Goal: Book appointment/travel/reservation

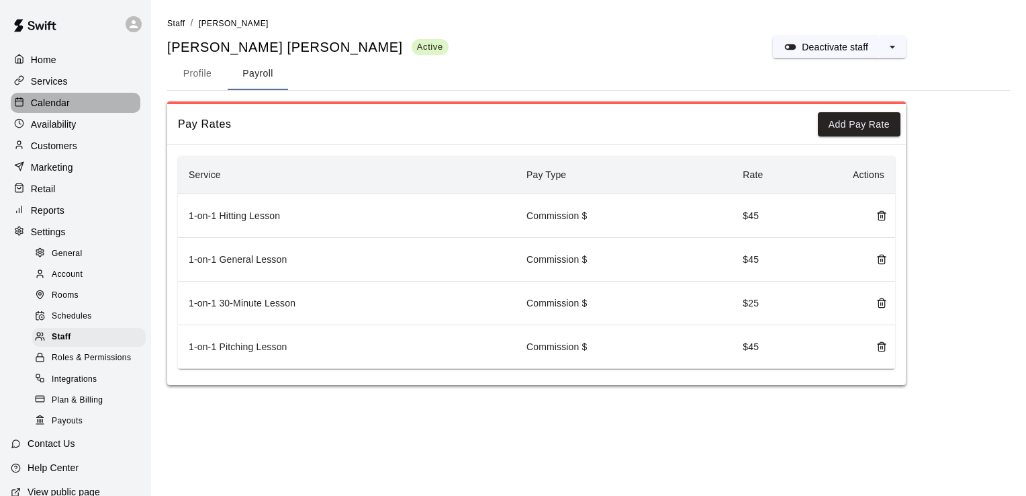
click at [103, 103] on div "Calendar" at bounding box center [76, 103] width 130 height 20
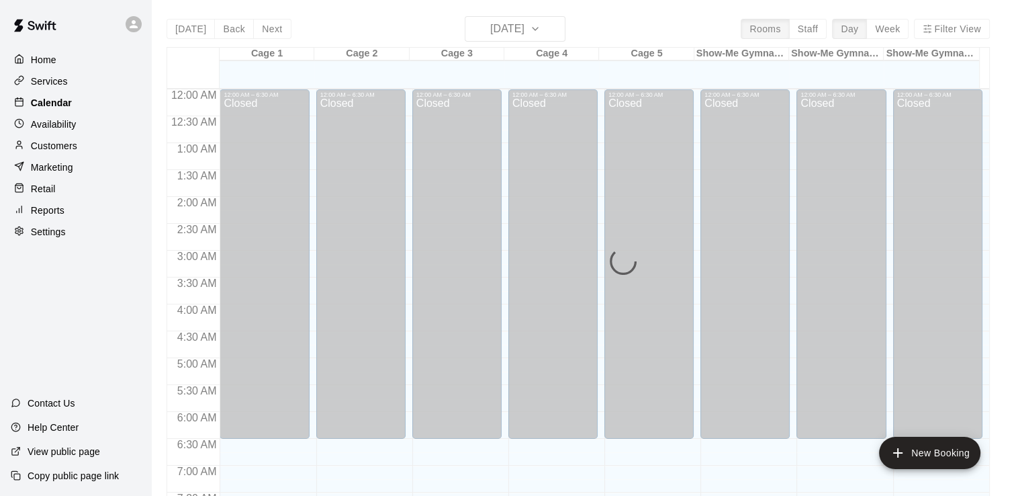
scroll to position [591, 0]
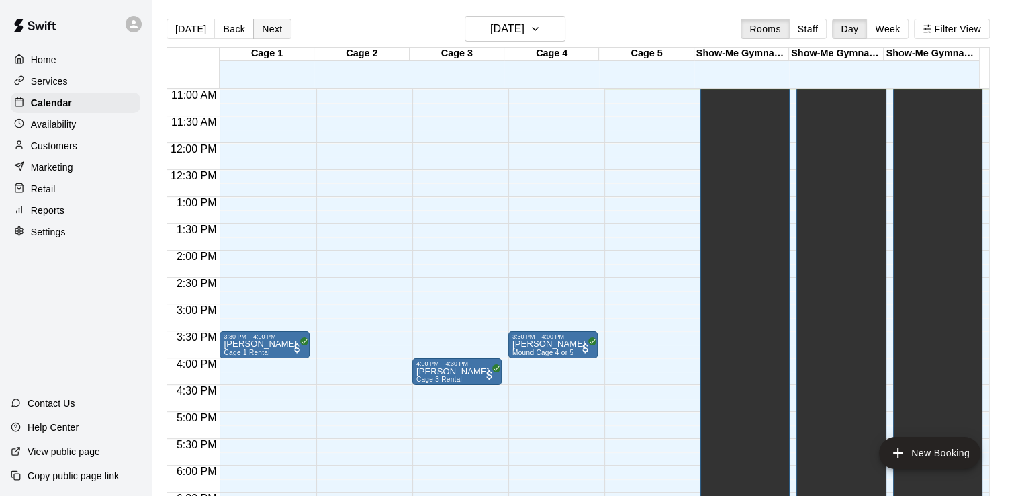
click at [268, 27] on button "Next" at bounding box center [272, 29] width 38 height 20
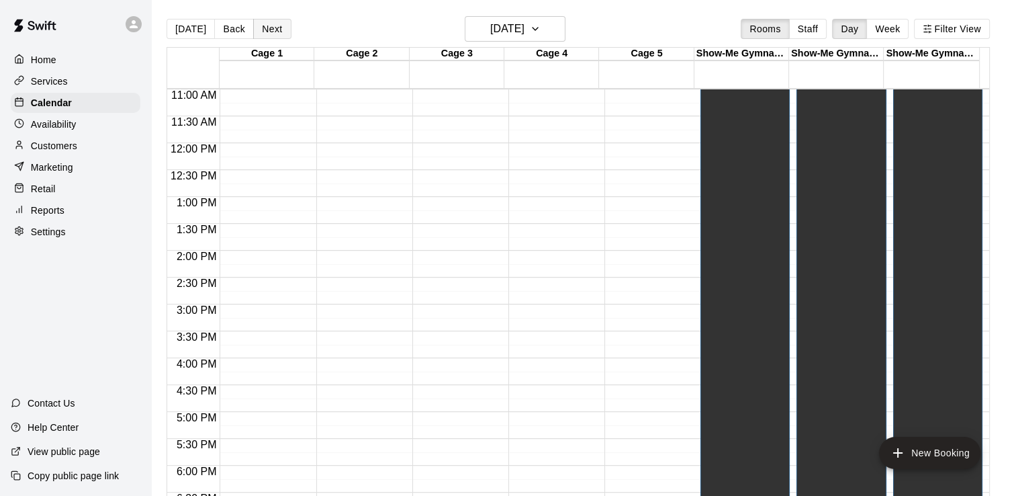
click at [265, 25] on button "Next" at bounding box center [272, 29] width 38 height 20
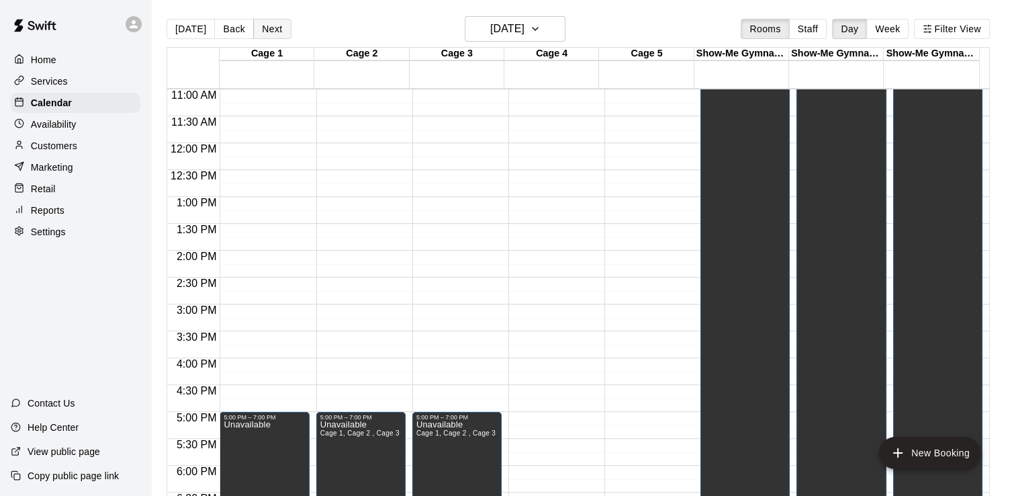
click at [265, 24] on button "Next" at bounding box center [272, 29] width 38 height 20
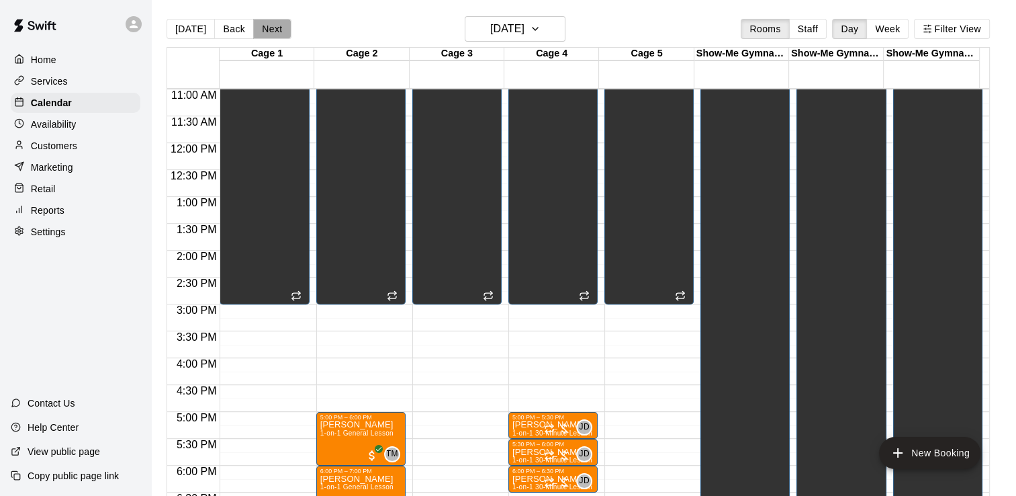
click at [265, 23] on button "Next" at bounding box center [272, 29] width 38 height 20
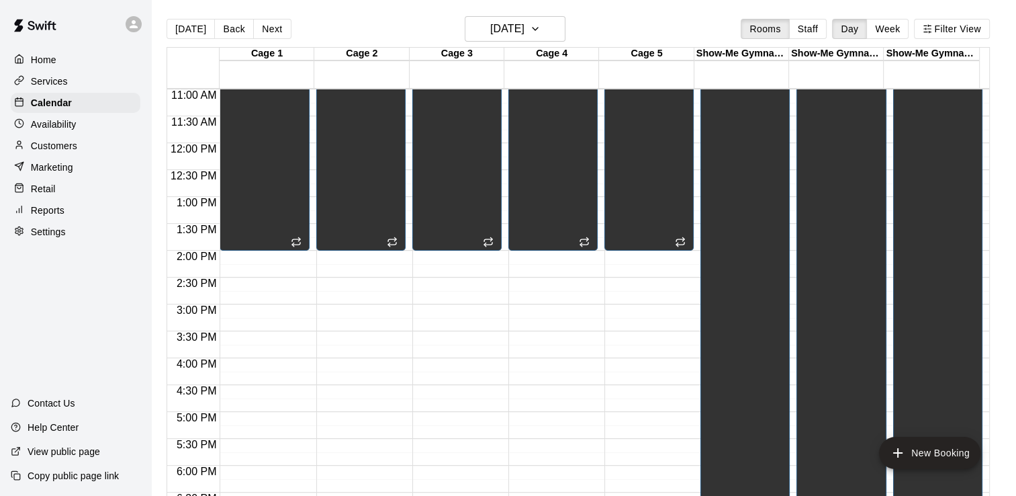
click at [698, 21] on div "[DATE] Back [DATE][DATE] Rooms Staff Day Week Filter View" at bounding box center [578, 31] width 823 height 31
click at [523, 28] on h6 "[DATE]" at bounding box center [507, 28] width 34 height 19
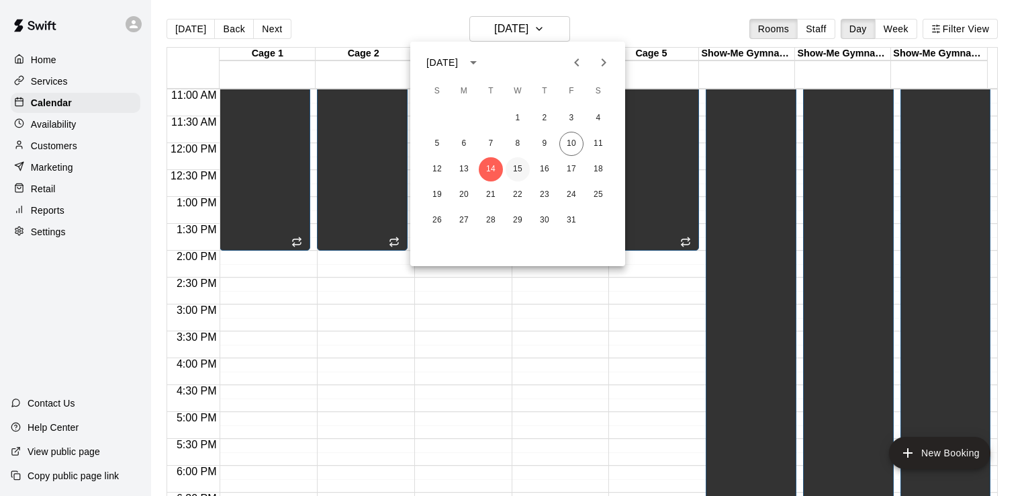
click at [514, 169] on button "15" at bounding box center [518, 169] width 24 height 24
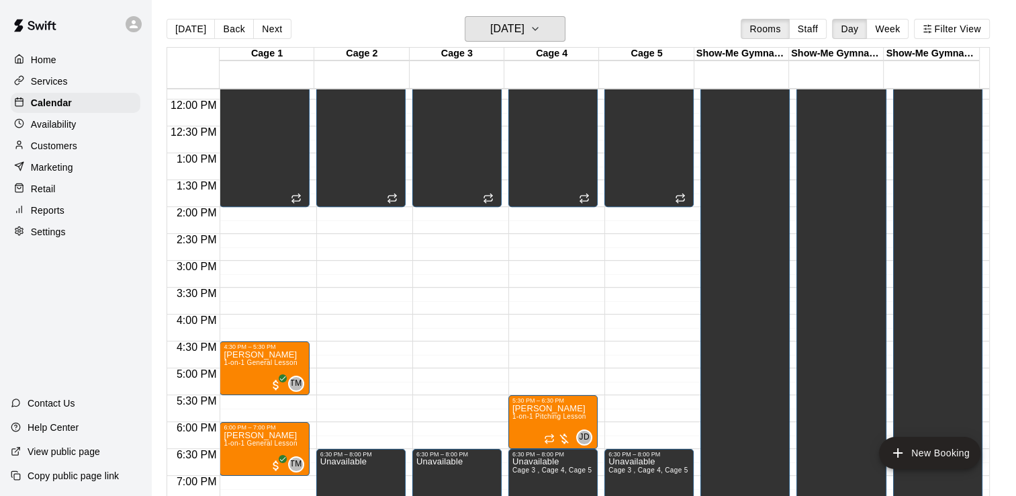
scroll to position [725, 0]
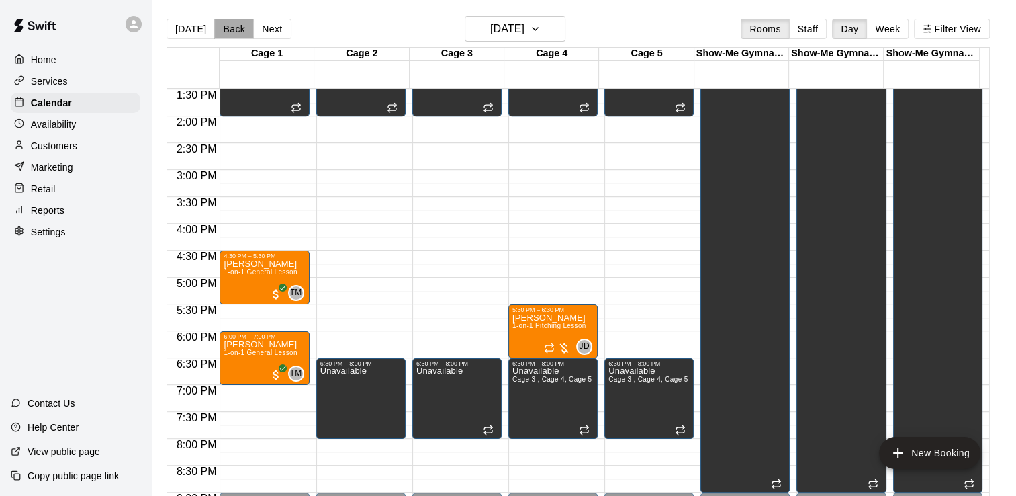
click at [229, 27] on button "Back" at bounding box center [234, 29] width 40 height 20
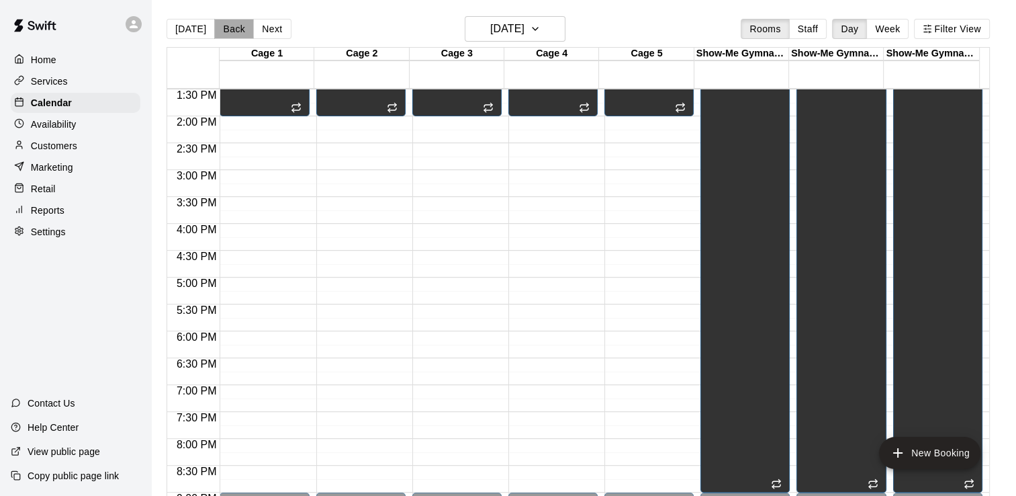
click at [229, 28] on button "Back" at bounding box center [234, 29] width 40 height 20
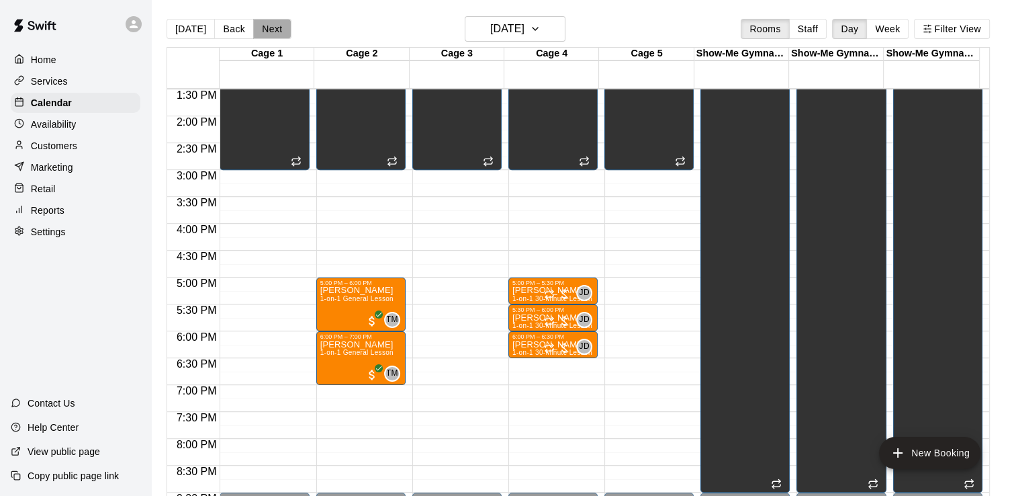
click at [269, 23] on button "Next" at bounding box center [272, 29] width 38 height 20
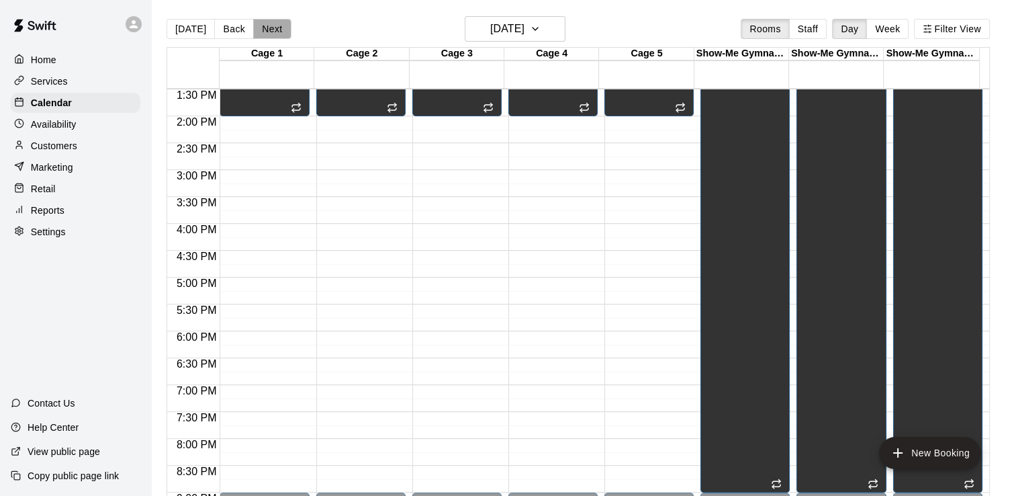
click at [271, 26] on button "Next" at bounding box center [272, 29] width 38 height 20
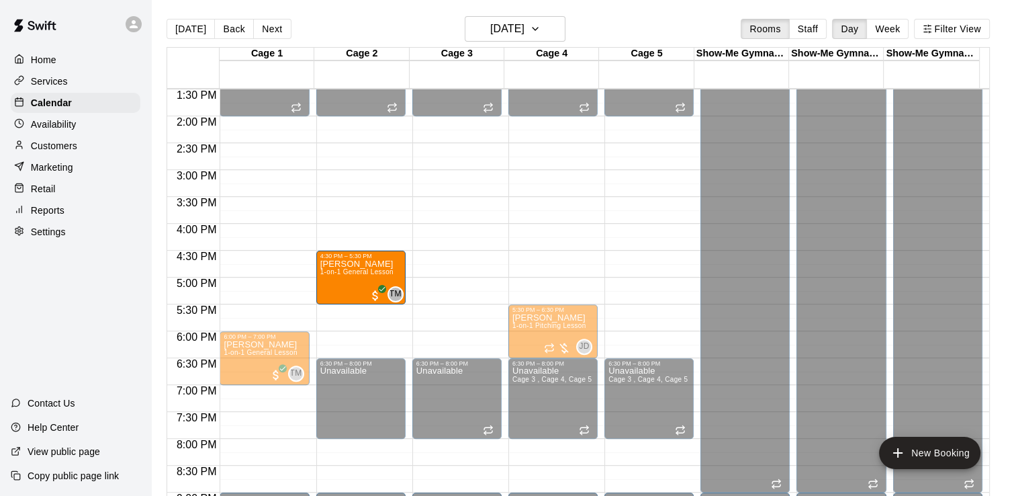
drag, startPoint x: 269, startPoint y: 273, endPoint x: 329, endPoint y: 280, distance: 60.9
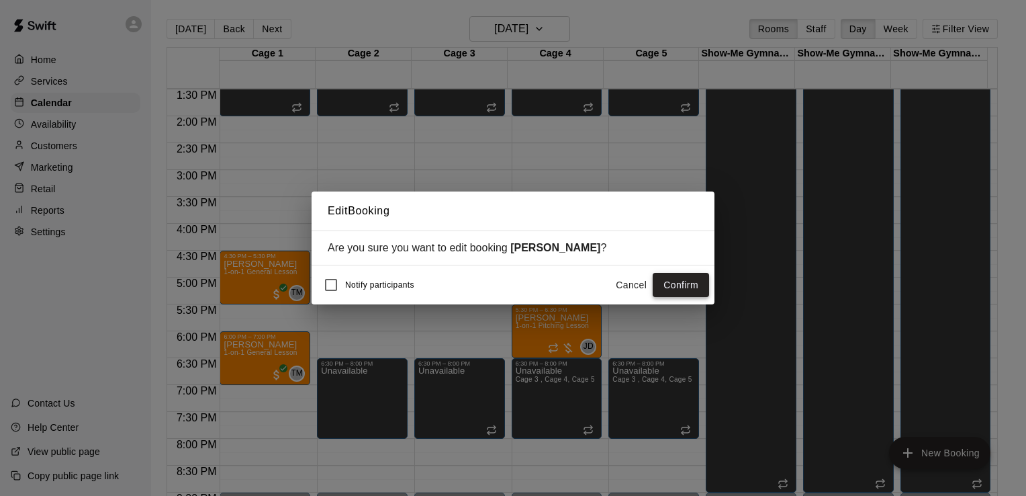
click at [685, 286] on button "Confirm" at bounding box center [681, 285] width 56 height 25
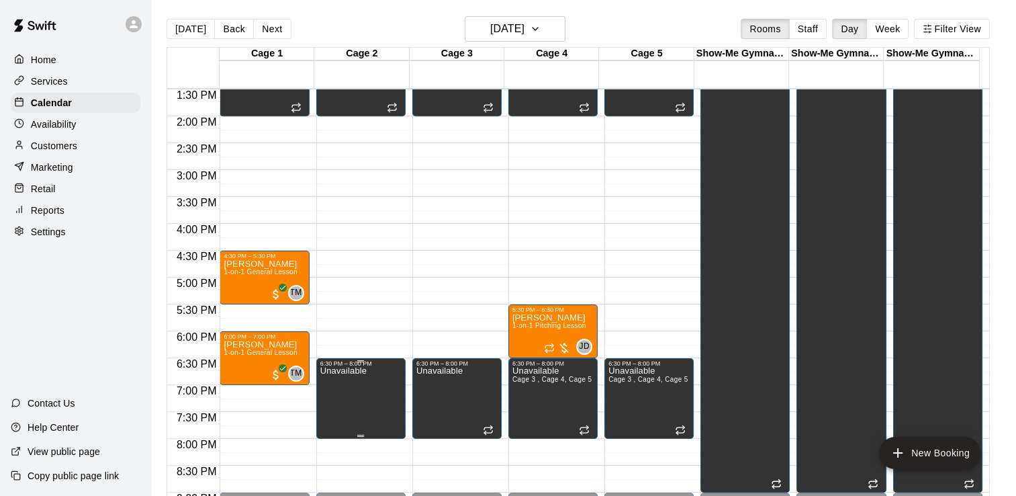
click at [346, 371] on p "Unavailable" at bounding box center [343, 371] width 46 height 0
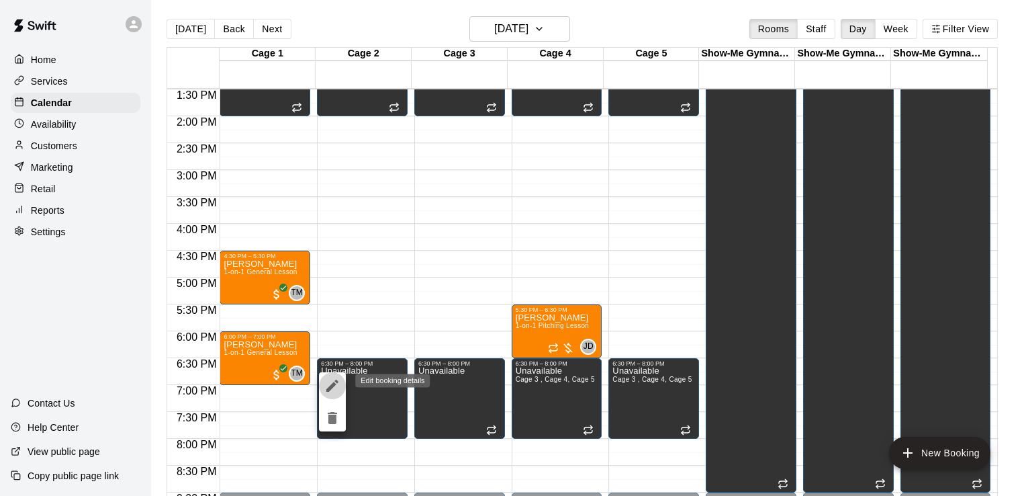
click at [338, 381] on icon "edit" at bounding box center [332, 385] width 12 height 12
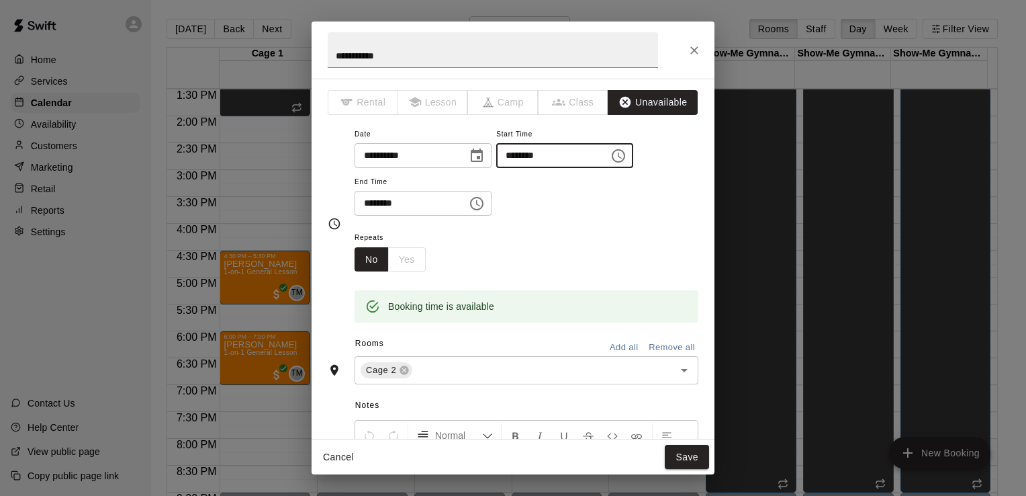
click at [545, 153] on input "********" at bounding box center [547, 155] width 103 height 25
click at [530, 154] on input "********" at bounding box center [547, 155] width 103 height 25
click at [604, 224] on div "**********" at bounding box center [527, 178] width 344 height 104
click at [553, 152] on input "********" at bounding box center [547, 155] width 103 height 25
type input "********"
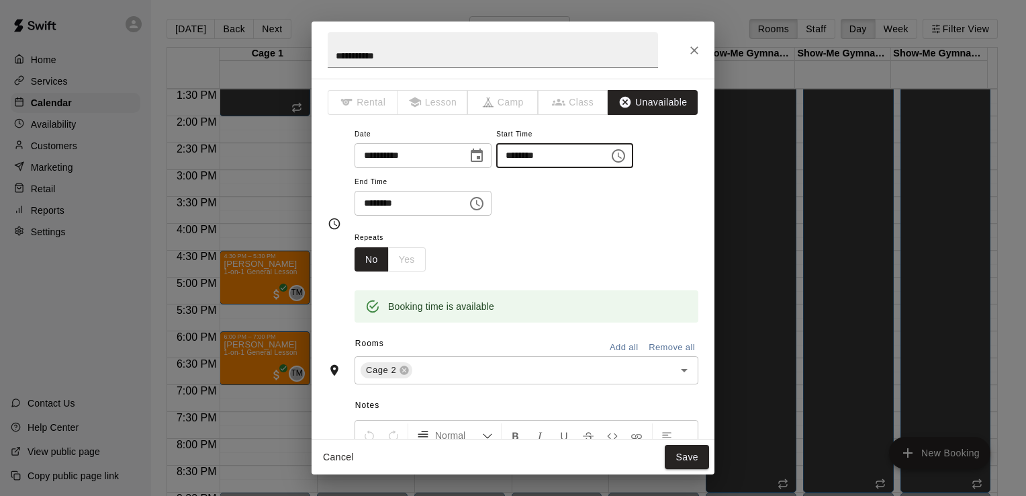
click at [606, 217] on div "**********" at bounding box center [527, 178] width 344 height 104
click at [696, 458] on button "Save" at bounding box center [687, 456] width 44 height 25
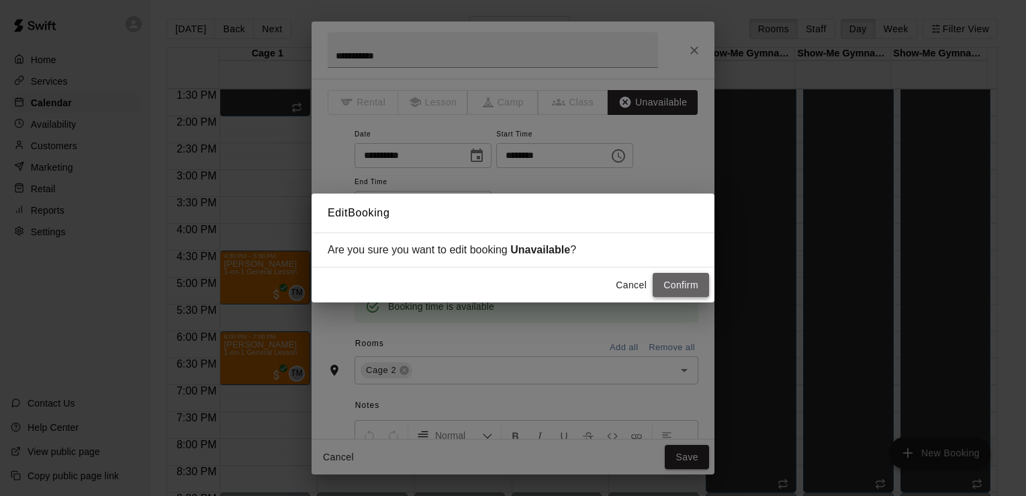
click at [676, 281] on button "Confirm" at bounding box center [681, 285] width 56 height 25
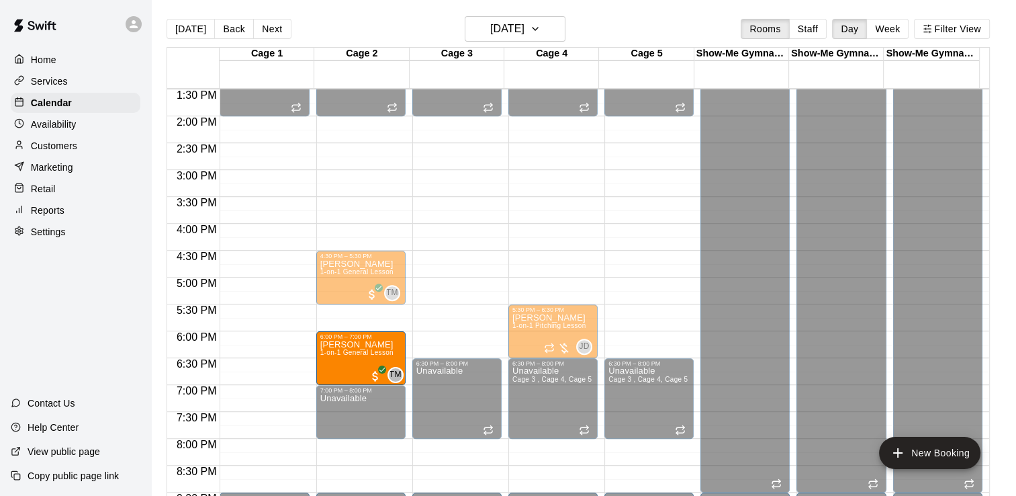
drag, startPoint x: 257, startPoint y: 359, endPoint x: 336, endPoint y: 364, distance: 78.7
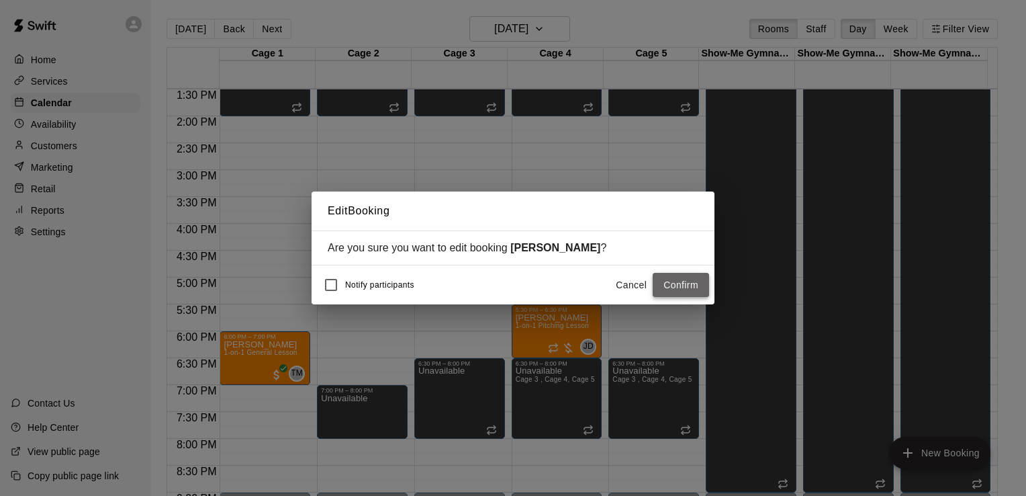
click at [683, 286] on button "Confirm" at bounding box center [681, 285] width 56 height 25
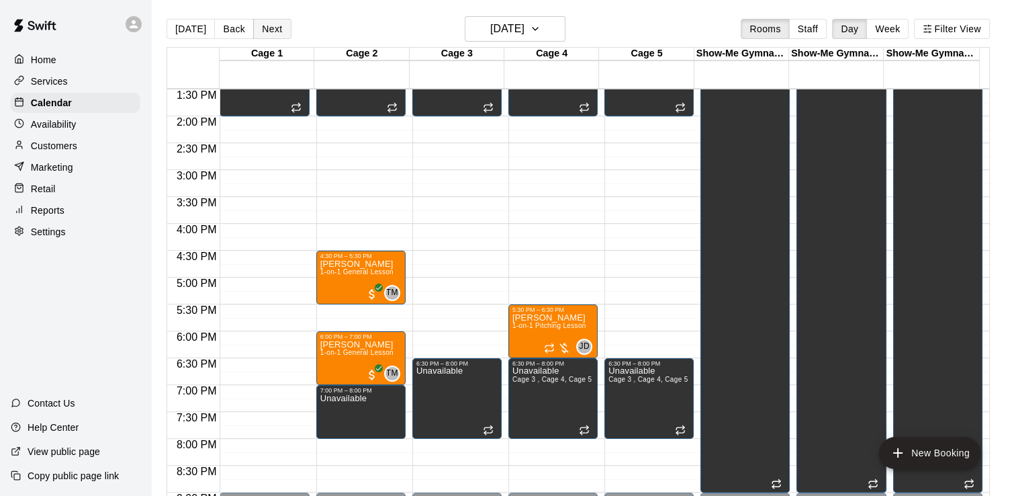
click at [266, 33] on button "Next" at bounding box center [272, 29] width 38 height 20
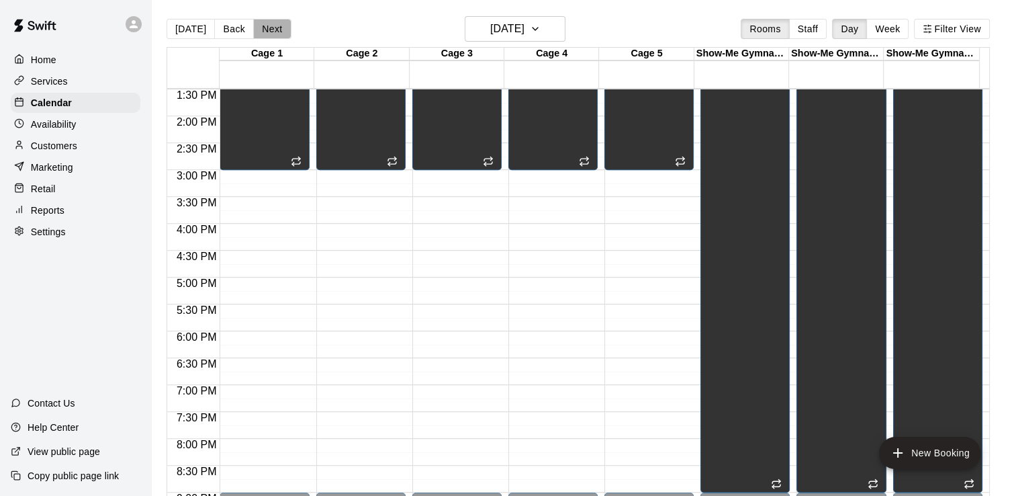
click at [265, 28] on button "Next" at bounding box center [272, 29] width 38 height 20
click at [228, 28] on button "Back" at bounding box center [234, 29] width 40 height 20
click at [223, 28] on button "Back" at bounding box center [234, 29] width 40 height 20
